Goal: Task Accomplishment & Management: Complete application form

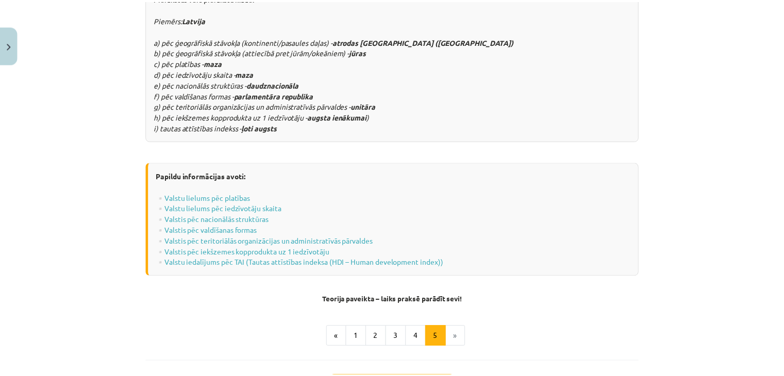
scroll to position [1343, 0]
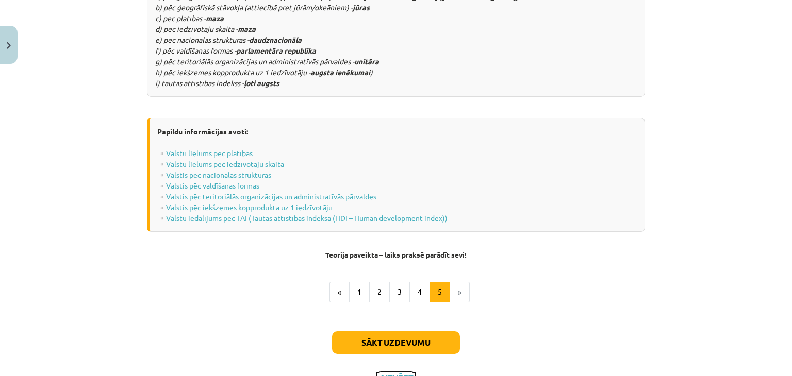
click at [391, 373] on button "Aizvērt" at bounding box center [395, 378] width 39 height 10
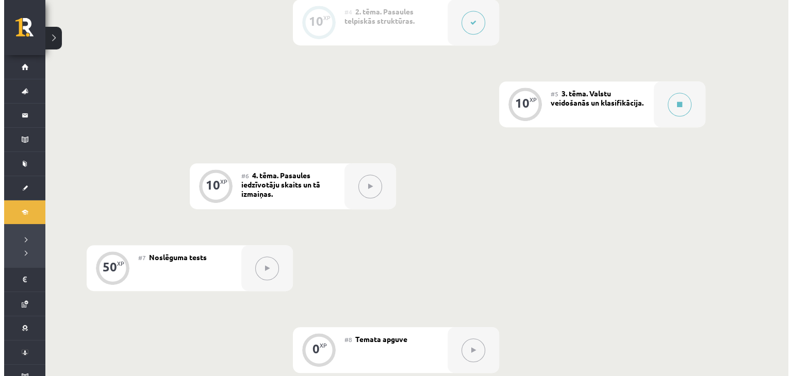
scroll to position [496, 0]
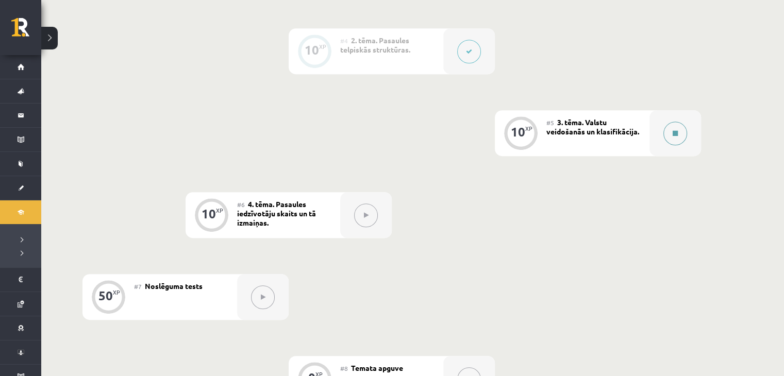
click at [677, 137] on button at bounding box center [676, 134] width 24 height 24
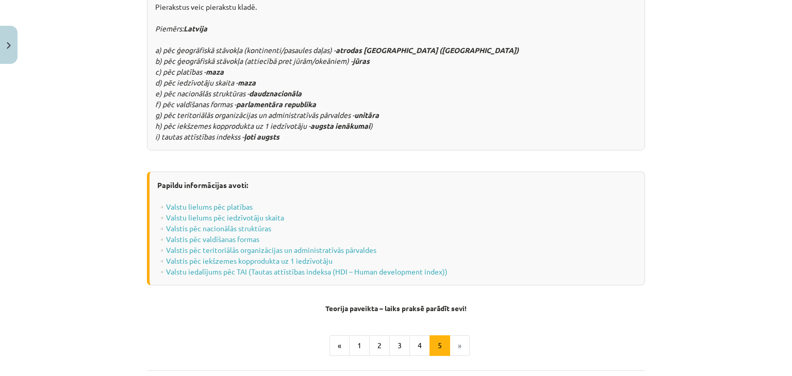
scroll to position [1343, 0]
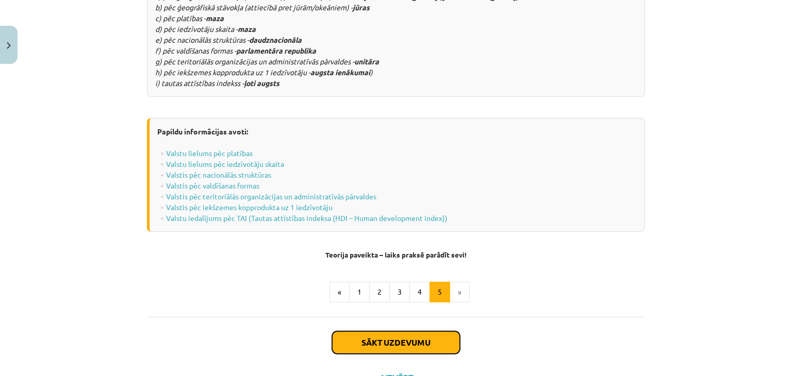
click at [383, 332] on button "Sākt uzdevumu" at bounding box center [396, 343] width 128 height 23
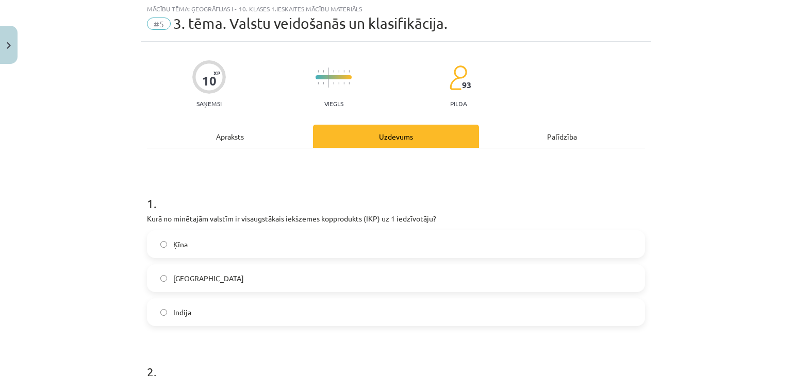
scroll to position [26, 0]
drag, startPoint x: 177, startPoint y: 263, endPoint x: 187, endPoint y: 236, distance: 28.9
click at [185, 241] on div "Ķīna ASV Indija" at bounding box center [396, 280] width 498 height 96
click at [185, 241] on label "Ķīna" at bounding box center [396, 246] width 496 height 26
click at [222, 200] on h1 "1 ." at bounding box center [396, 195] width 498 height 32
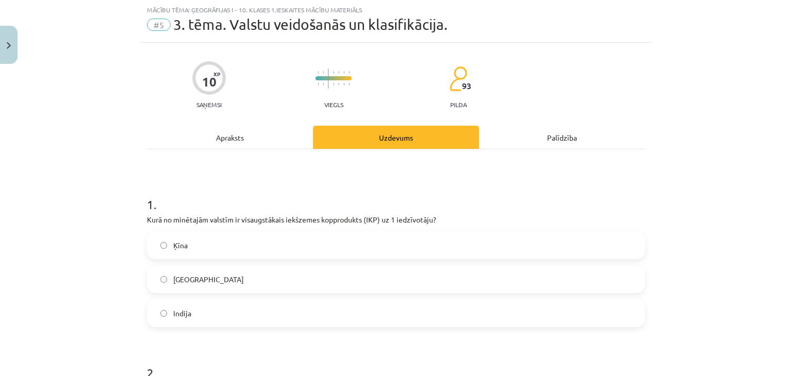
scroll to position [77, 0]
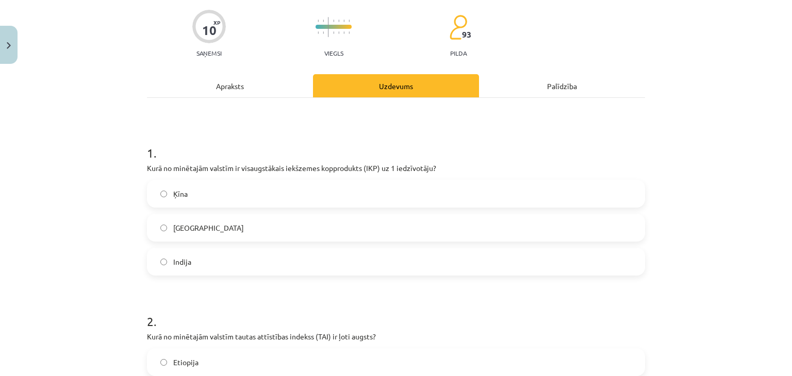
click at [197, 227] on label "[GEOGRAPHIC_DATA]" at bounding box center [396, 228] width 496 height 26
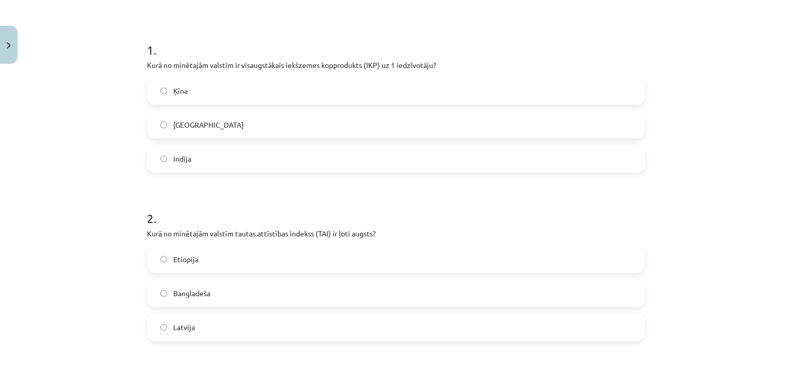
scroll to position [232, 0]
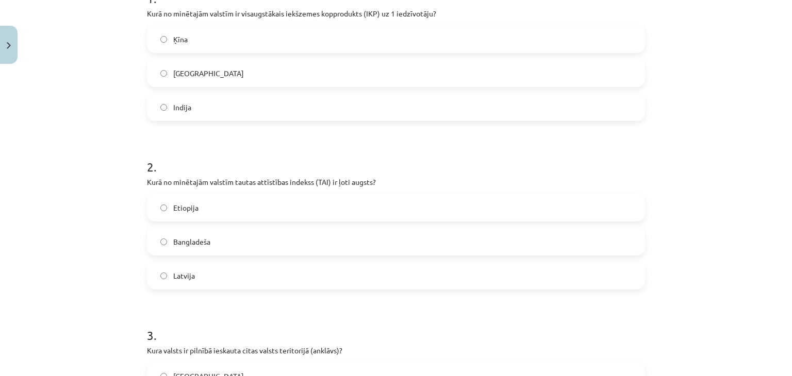
click at [173, 244] on span "Bangladeša" at bounding box center [191, 242] width 37 height 11
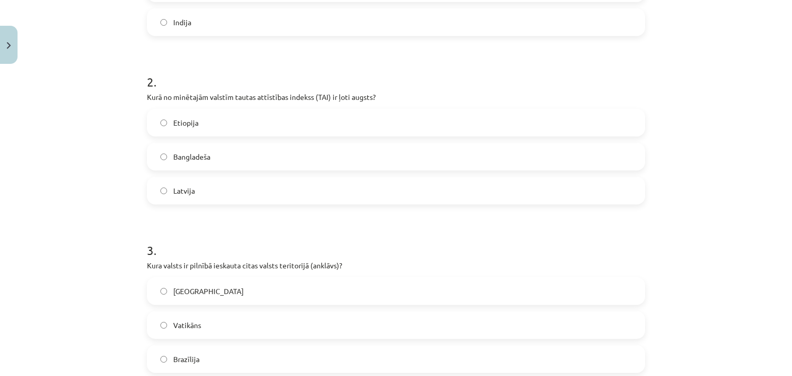
scroll to position [335, 0]
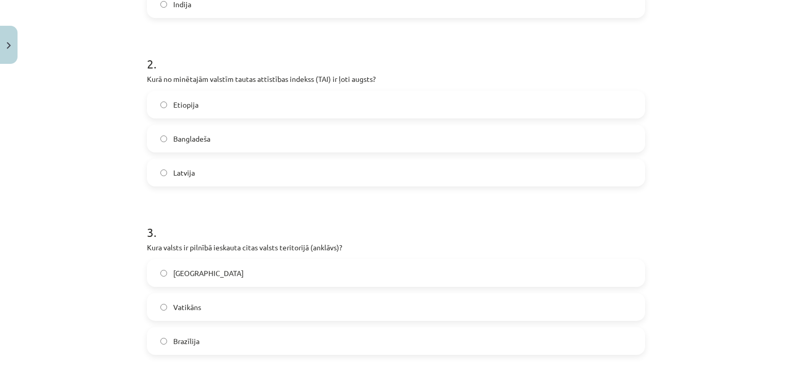
click at [168, 306] on label "Vatikāns" at bounding box center [396, 307] width 496 height 26
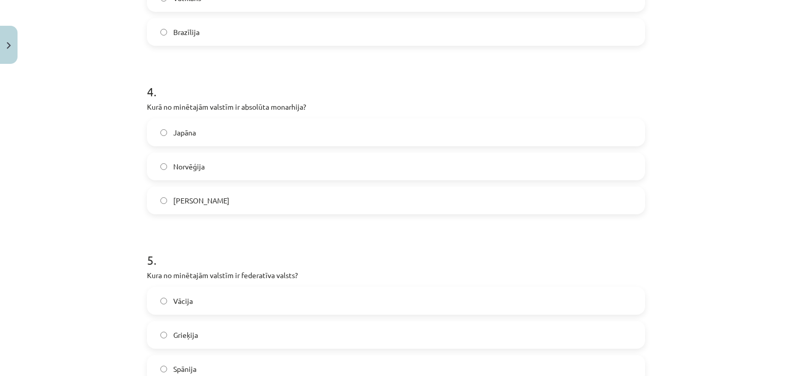
scroll to position [748, 0]
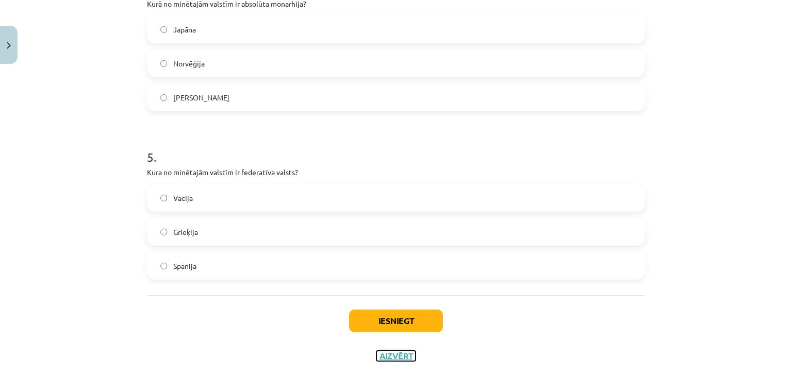
click at [380, 353] on button "Aizvērt" at bounding box center [395, 356] width 39 height 10
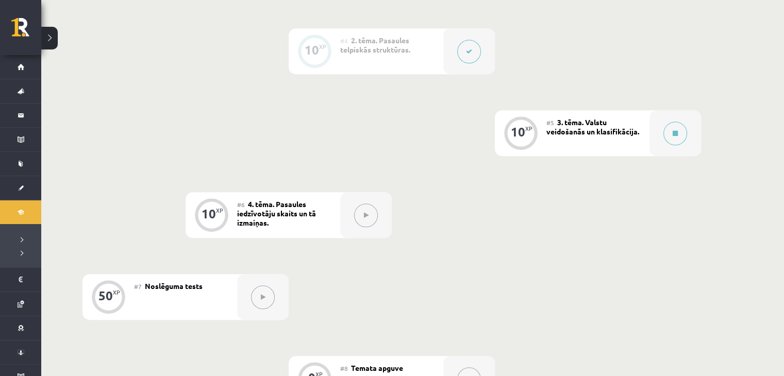
click at [572, 122] on span "3. tēma. Valstu veidošanās un klasifikācija." at bounding box center [593, 127] width 93 height 19
click at [557, 123] on span "3. tēma. Valstu veidošanās un klasifikācija." at bounding box center [593, 127] width 93 height 19
click at [669, 134] on button at bounding box center [676, 134] width 24 height 24
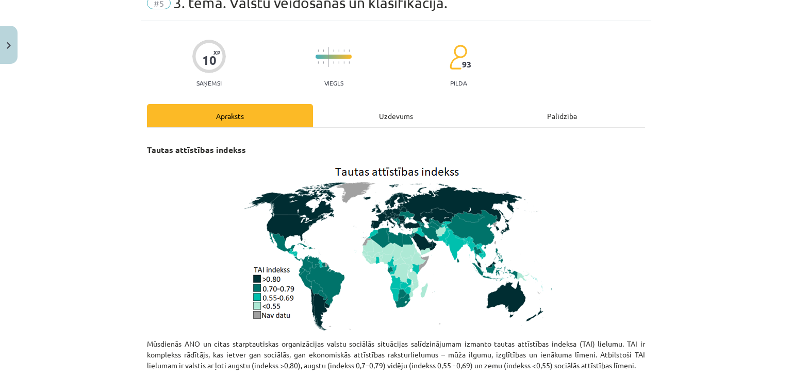
scroll to position [103, 0]
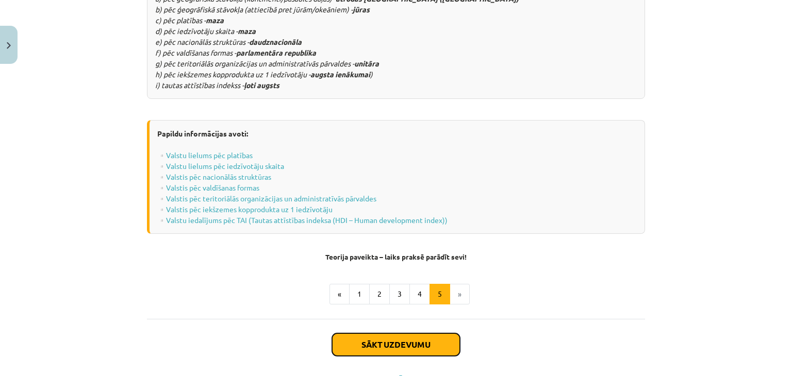
click at [402, 334] on button "Sākt uzdevumu" at bounding box center [396, 345] width 128 height 23
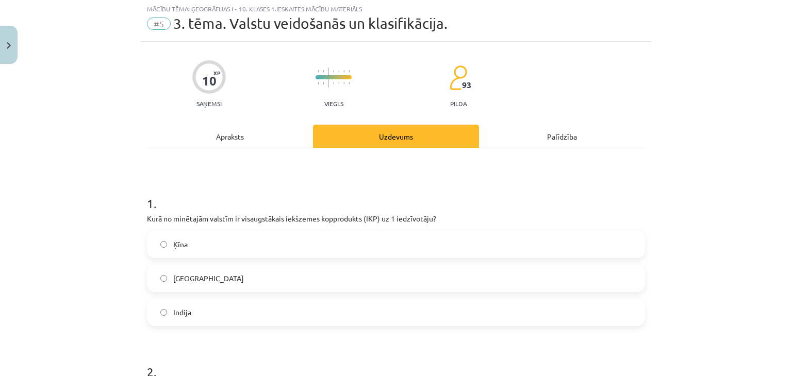
scroll to position [26, 0]
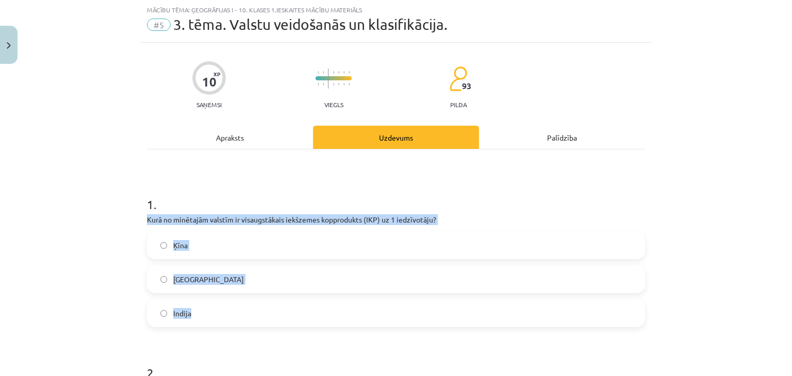
drag, startPoint x: 163, startPoint y: 217, endPoint x: 337, endPoint y: 300, distance: 192.6
copy div "Kurā no minētajām valstīm ir visaugstākais iekšzemes kopprodukts (IKP) uz 1 ied…"
click at [163, 278] on label "[GEOGRAPHIC_DATA]" at bounding box center [396, 280] width 496 height 26
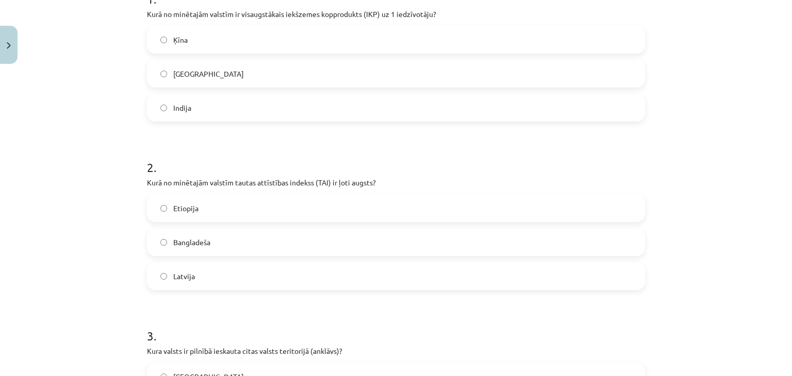
scroll to position [232, 0]
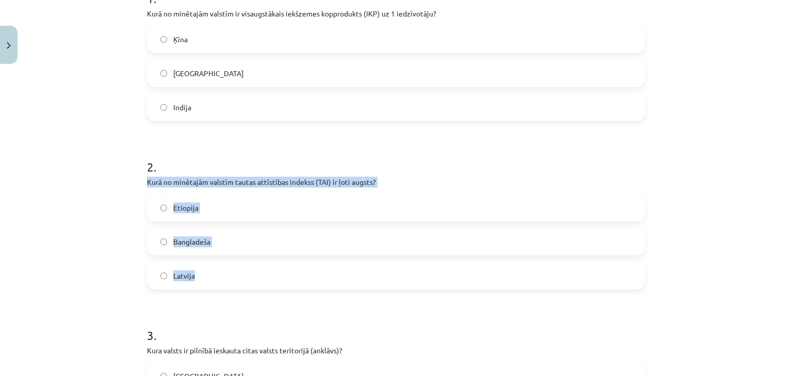
drag, startPoint x: 153, startPoint y: 182, endPoint x: 232, endPoint y: 283, distance: 128.2
click at [232, 283] on div "10 XP Saņemsi Viegls 93 pilda Apraksts Uzdevums Palīdzība 1 . Kurā no minētajām…" at bounding box center [396, 363] width 511 height 1053
copy div "Kurā no minētajām valstīm tautas attīstības indekss (TAI) ir ļoti augsts? Etiop…"
click at [156, 280] on label "Latvija" at bounding box center [396, 276] width 496 height 26
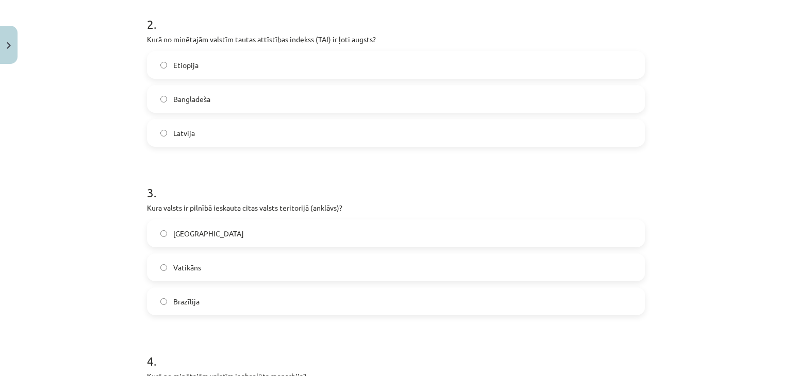
scroll to position [387, 0]
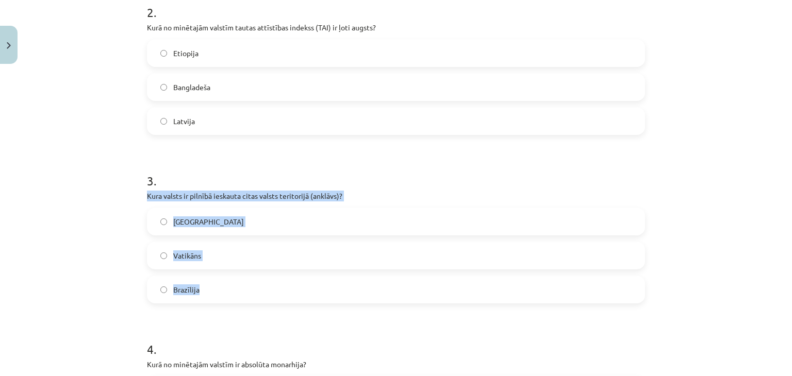
drag, startPoint x: 135, startPoint y: 188, endPoint x: 239, endPoint y: 287, distance: 143.7
click at [239, 287] on div "Mācību tēma: Ģeogrāfijas i - 10. klases 1.ieskaites mācību materiāls #5 3. tēma…" at bounding box center [396, 188] width 792 height 376
copy div "Kura valsts ir pilnībā ieskauta citas valsts teritorijā (anklāvs)? Madagaskara …"
click at [159, 251] on label "Vatikāns" at bounding box center [396, 256] width 496 height 26
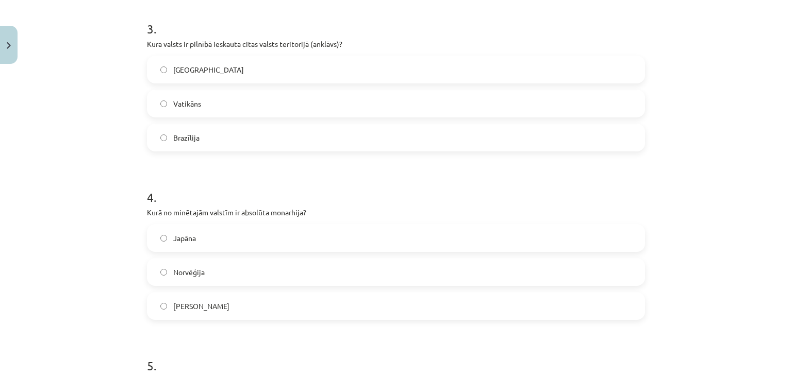
scroll to position [541, 0]
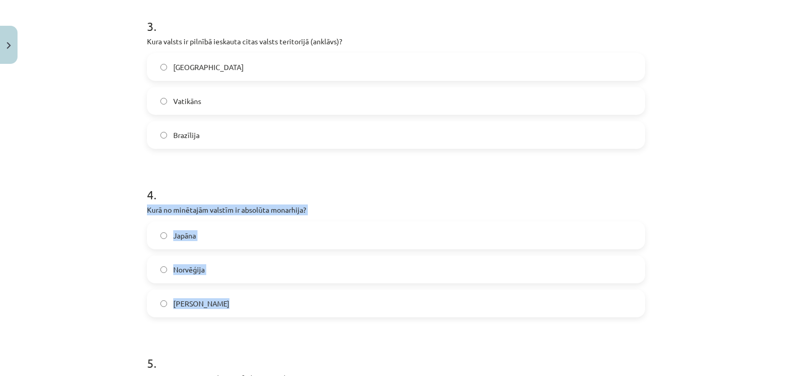
drag, startPoint x: 137, startPoint y: 207, endPoint x: 241, endPoint y: 308, distance: 145.5
click at [241, 308] on div "10 XP Saņemsi Viegls 93 pilda Apraksts Uzdevums Palīdzība 1 . Kurā no minētajām…" at bounding box center [396, 53] width 511 height 1053
copy div "Kurā no minētajām valstīm ir absolūta monarhija? [GEOGRAPHIC_DATA] [GEOGRAPHIC_…"
click at [161, 299] on label "[PERSON_NAME]" at bounding box center [396, 304] width 496 height 26
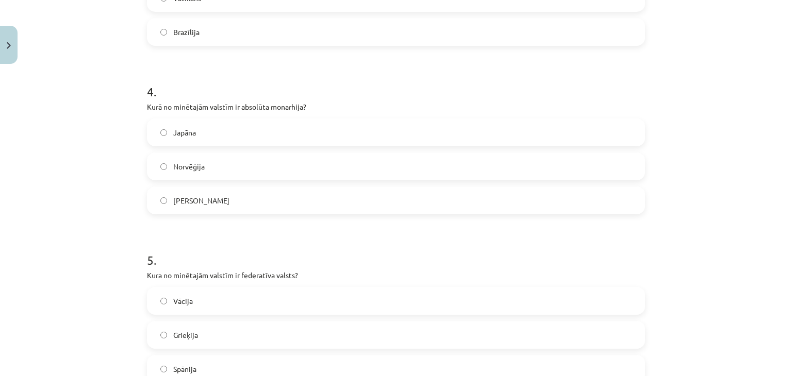
scroll to position [696, 0]
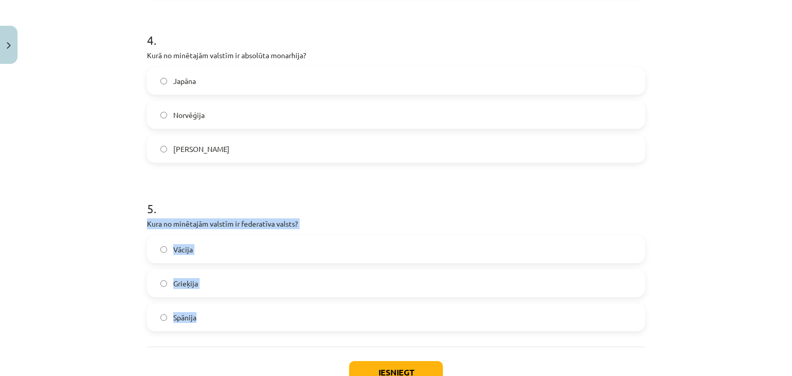
drag, startPoint x: 130, startPoint y: 222, endPoint x: 223, endPoint y: 317, distance: 132.7
click at [223, 317] on div "Mācību tēma: Ģeogrāfijas i - 10. klases 1.ieskaites mācību materiāls #5 3. tēma…" at bounding box center [396, 188] width 792 height 376
copy div "Kura no minētajām valstīm ir federatīva valsts? Vācija Grieķija Spānija"
click at [160, 258] on label "Vācija" at bounding box center [396, 250] width 496 height 26
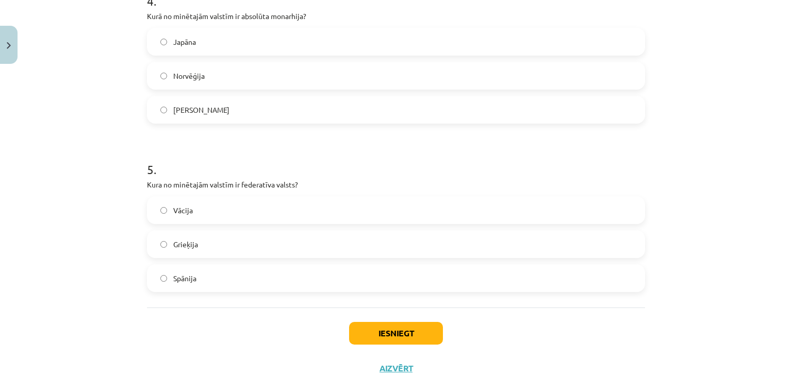
scroll to position [771, 0]
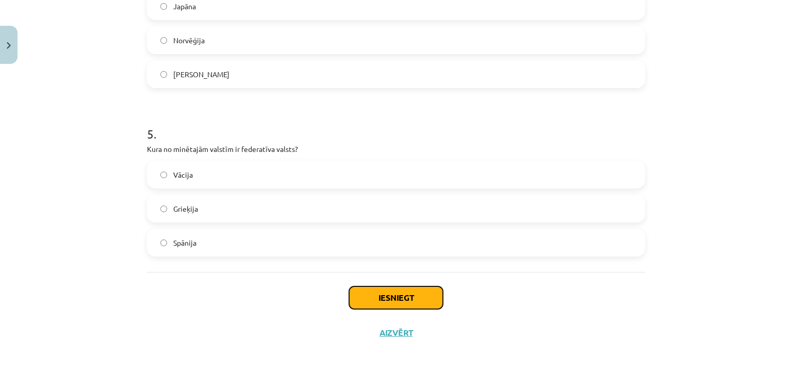
click at [386, 294] on button "Iesniegt" at bounding box center [396, 298] width 94 height 23
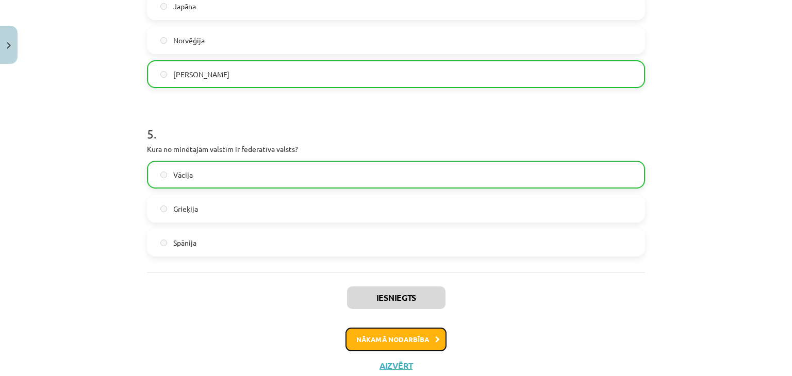
click at [422, 347] on button "Nākamā nodarbība" at bounding box center [396, 340] width 101 height 24
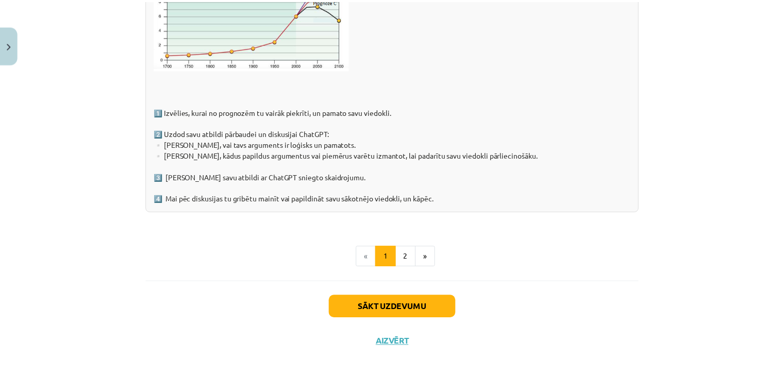
scroll to position [1649, 0]
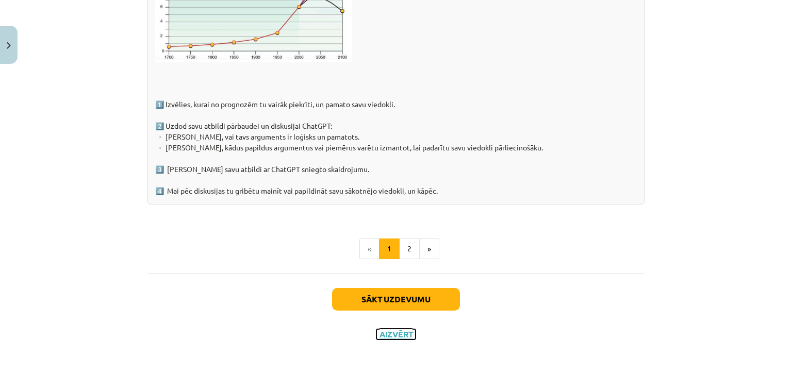
click at [392, 332] on button "Aizvērt" at bounding box center [395, 335] width 39 height 10
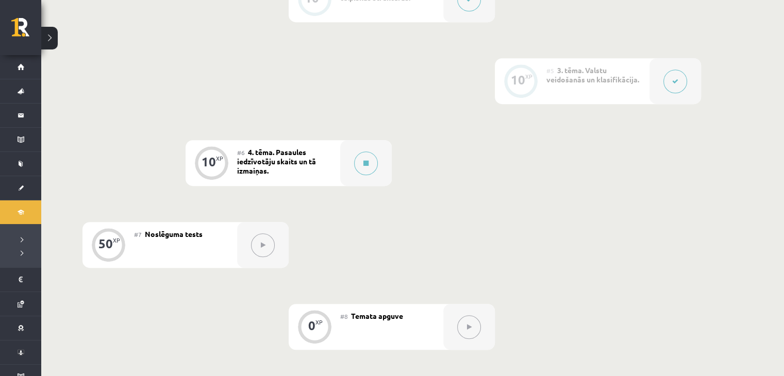
scroll to position [547, 0]
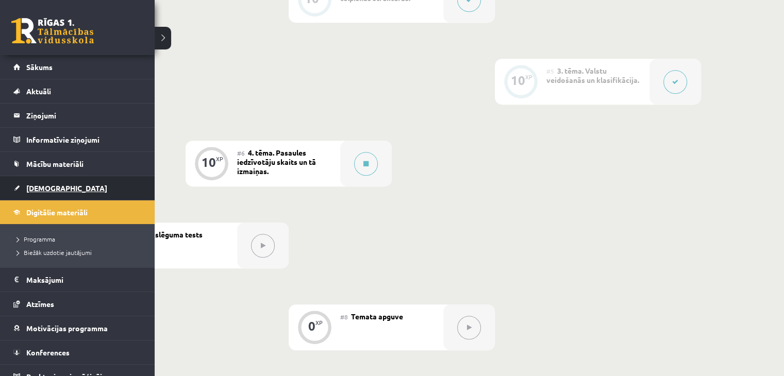
click at [50, 192] on link "[DEMOGRAPHIC_DATA]" at bounding box center [77, 188] width 128 height 24
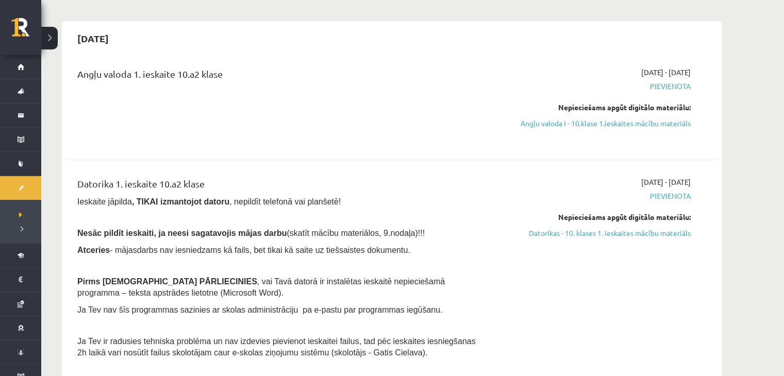
scroll to position [52, 0]
